Goal: Information Seeking & Learning: Learn about a topic

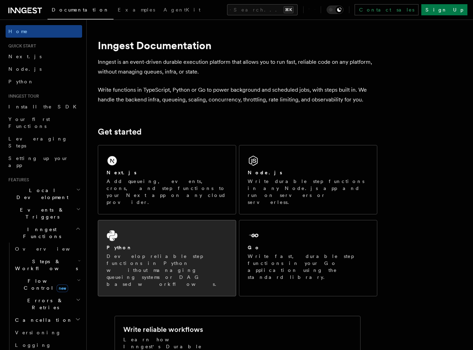
click at [215, 244] on div "Python" at bounding box center [166, 247] width 121 height 7
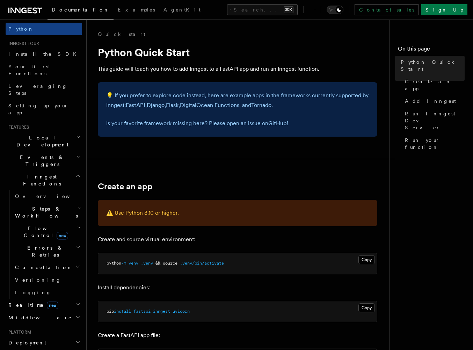
scroll to position [54, 0]
click at [46, 133] on span "Local Development" at bounding box center [41, 140] width 70 height 14
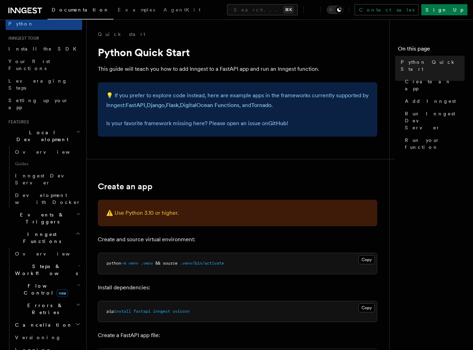
scroll to position [66, 0]
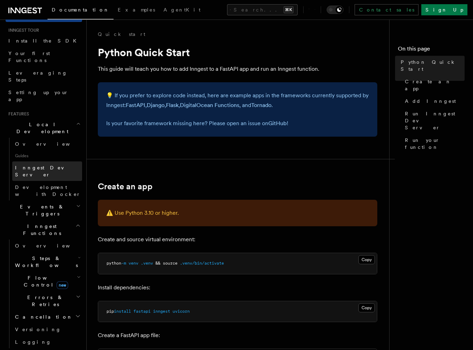
click at [47, 165] on span "Inngest Dev Server" at bounding box center [45, 171] width 60 height 13
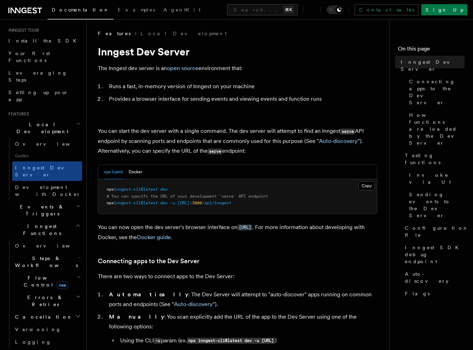
scroll to position [1, 0]
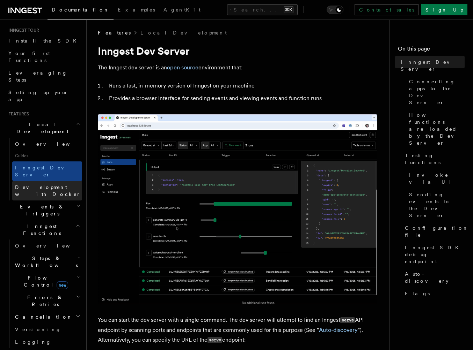
click at [54, 185] on span "Development with Docker" at bounding box center [48, 191] width 66 height 13
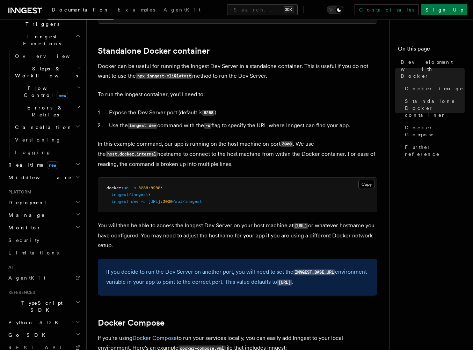
scroll to position [257, 0]
click at [26, 274] on span "AgentKit" at bounding box center [26, 277] width 37 height 6
click at [40, 246] on link "Limitations" at bounding box center [44, 252] width 76 height 13
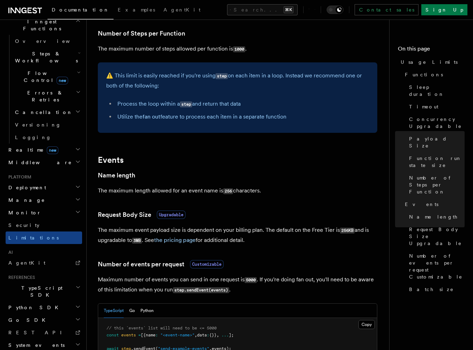
scroll to position [640, 0]
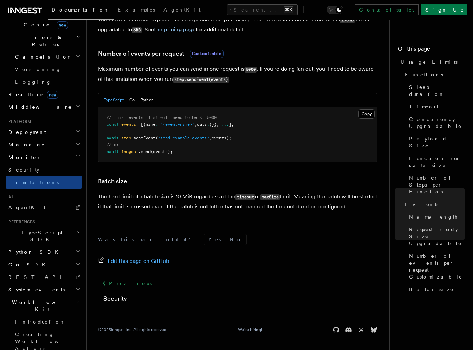
scroll to position [271, 0]
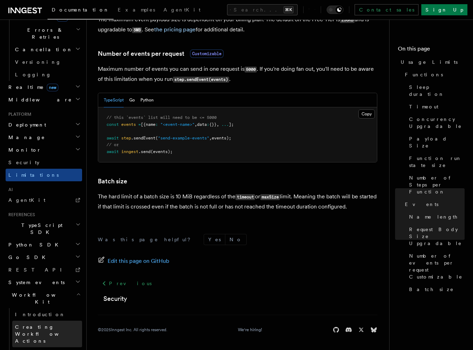
click at [52, 325] on span "Creating Workflow Actions" at bounding box center [45, 335] width 61 height 20
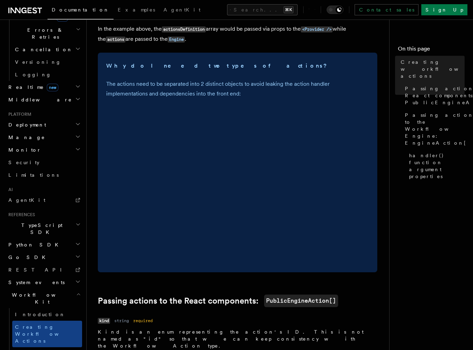
scroll to position [214, 0]
